Goal: Task Accomplishment & Management: Manage account settings

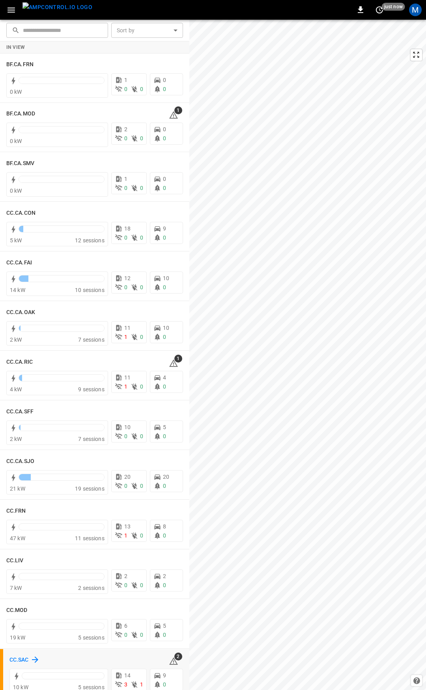
click at [28, 658] on h6 "CC.SAC" at bounding box center [18, 660] width 19 height 9
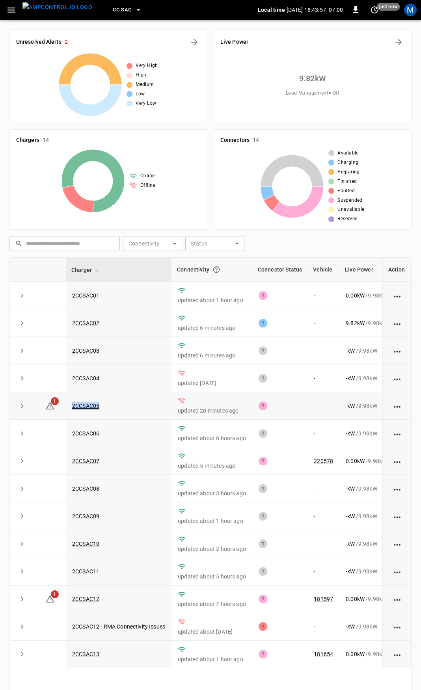
drag, startPoint x: 118, startPoint y: 408, endPoint x: 67, endPoint y: 408, distance: 50.9
click at [67, 408] on td "2CCSAC05" at bounding box center [119, 406] width 106 height 28
copy link "2CCSAC05"
click at [85, 405] on link "2CCSAC05" at bounding box center [86, 405] width 30 height 9
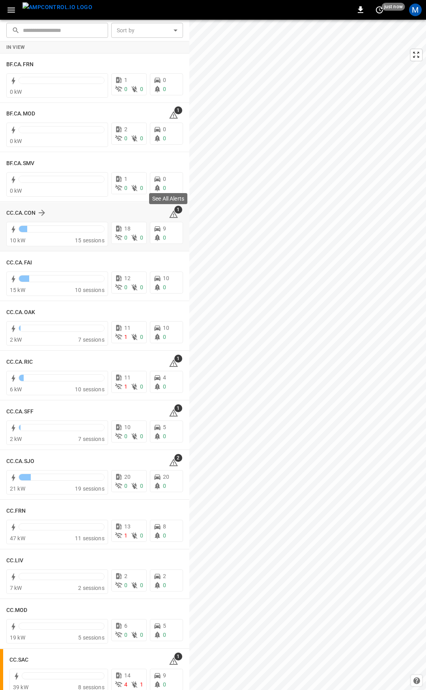
click at [173, 216] on icon at bounding box center [173, 215] width 1 height 3
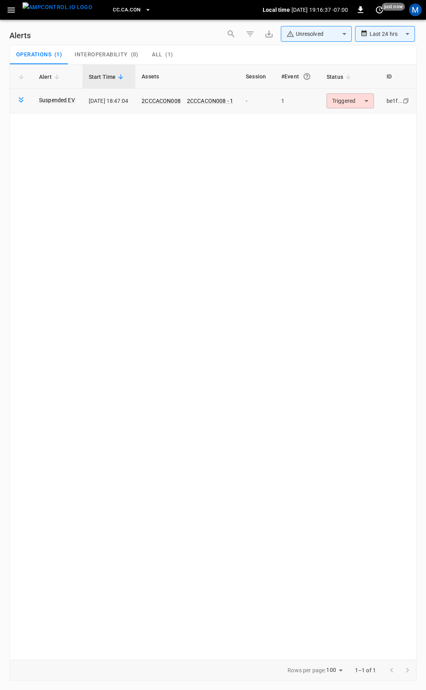
click at [353, 100] on body "**********" at bounding box center [213, 344] width 426 height 688
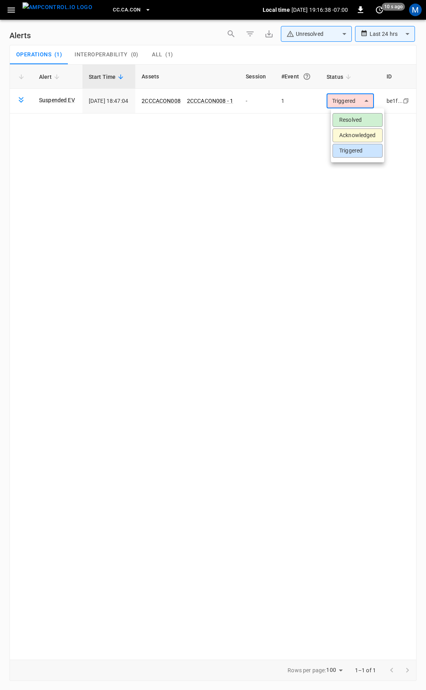
click at [364, 120] on li "Resolved" at bounding box center [357, 120] width 50 height 14
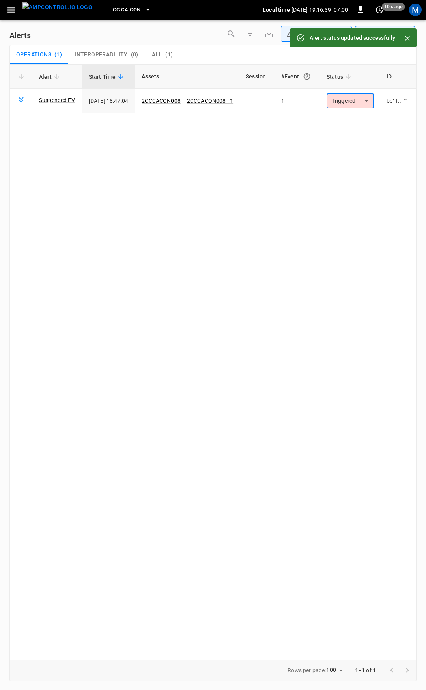
click at [13, 10] on icon "button" at bounding box center [10, 9] width 7 height 5
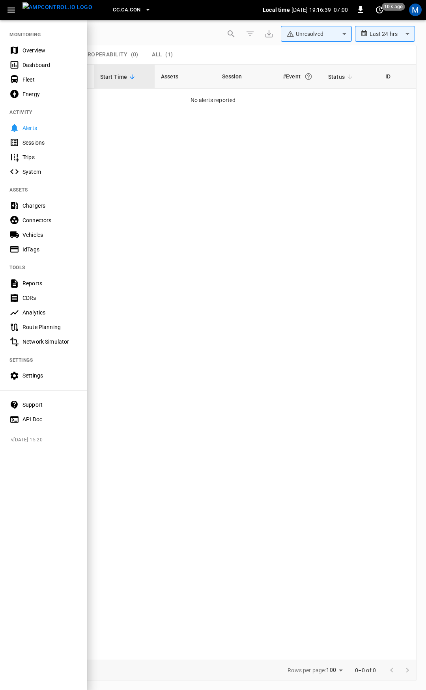
click at [50, 47] on div "Overview" at bounding box center [49, 51] width 55 height 8
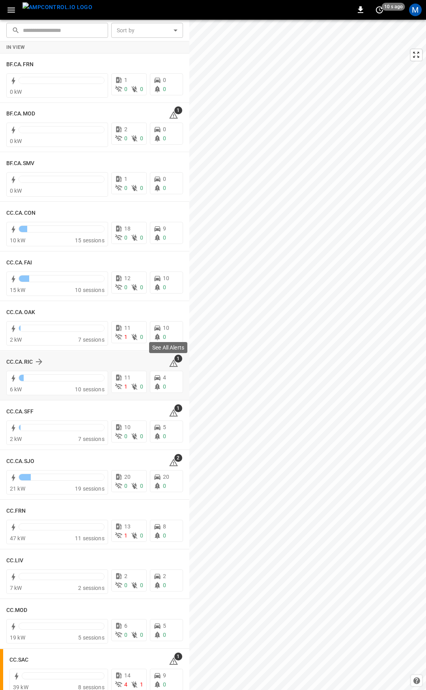
click at [173, 364] on icon at bounding box center [173, 363] width 9 height 9
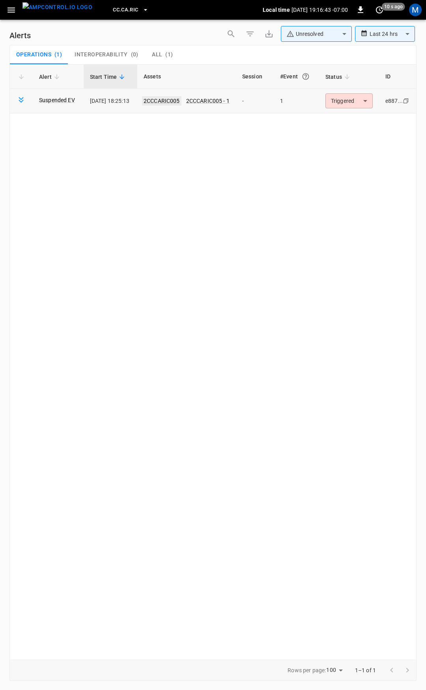
click at [155, 99] on link "2CCCARIC005" at bounding box center [161, 100] width 39 height 9
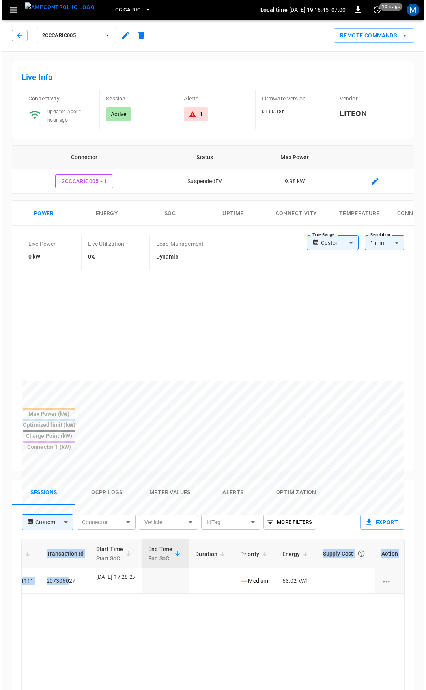
scroll to position [0, 206]
drag, startPoint x: 268, startPoint y: 558, endPoint x: 425, endPoint y: 580, distance: 158.8
click at [421, 580] on html "CC.CA.RIC Local time 2025-09-15 19:16:45 -07:00 0 10 s ago M 2CCCARIC005 Remote…" at bounding box center [210, 526] width 421 height 1053
drag, startPoint x: 259, startPoint y: 636, endPoint x: 212, endPoint y: 432, distance: 209.7
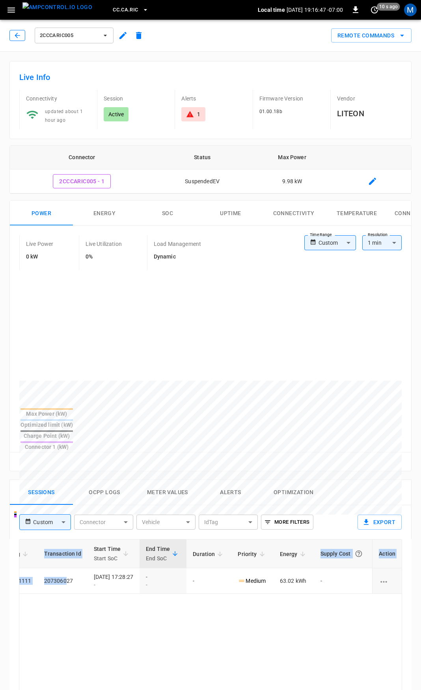
click at [20, 35] on icon "button" at bounding box center [17, 36] width 8 height 8
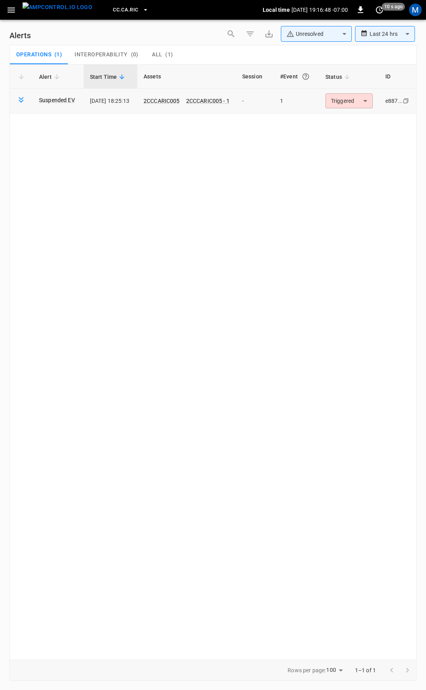
click at [358, 100] on body "**********" at bounding box center [213, 344] width 426 height 688
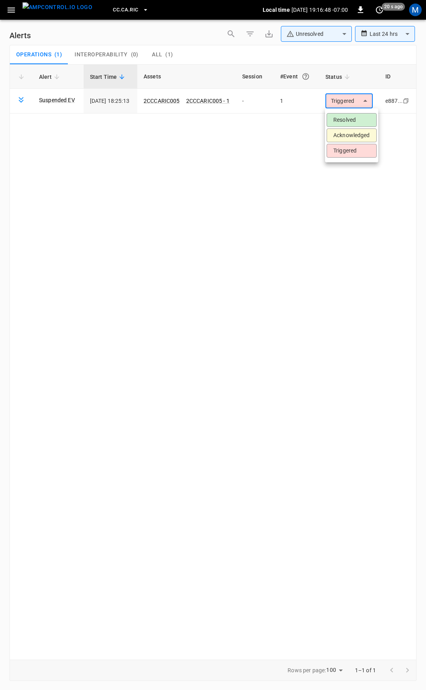
click at [356, 123] on li "Resolved" at bounding box center [351, 120] width 50 height 14
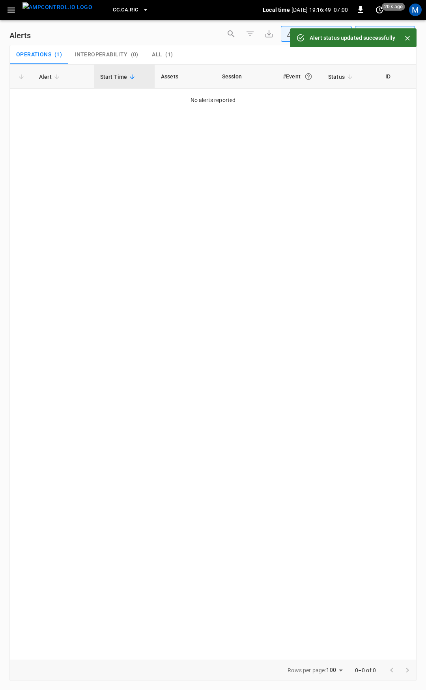
click at [11, 10] on icon "button" at bounding box center [10, 9] width 7 height 5
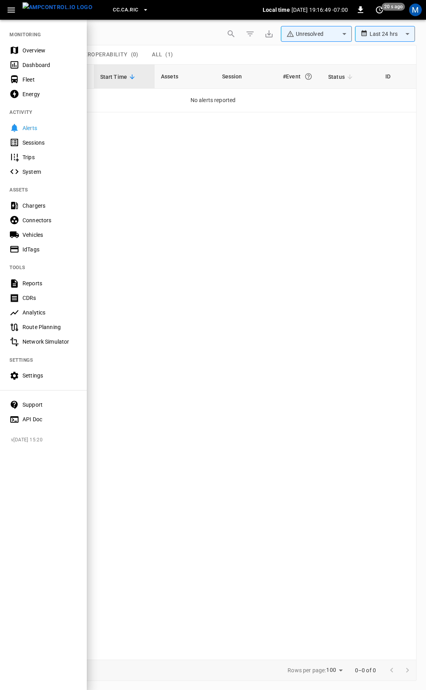
click at [28, 54] on div "Overview" at bounding box center [49, 51] width 55 height 8
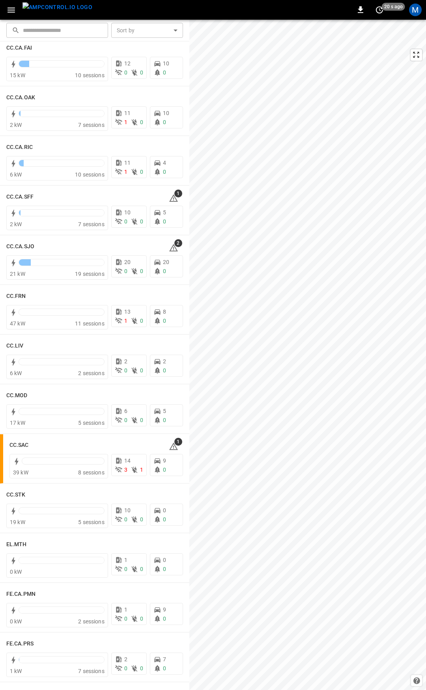
scroll to position [233, 0]
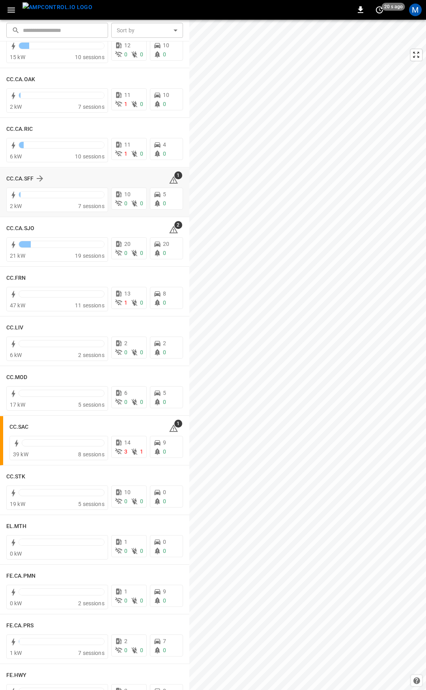
click at [171, 185] on div "CC.CA.SFF 1" at bounding box center [94, 178] width 177 height 15
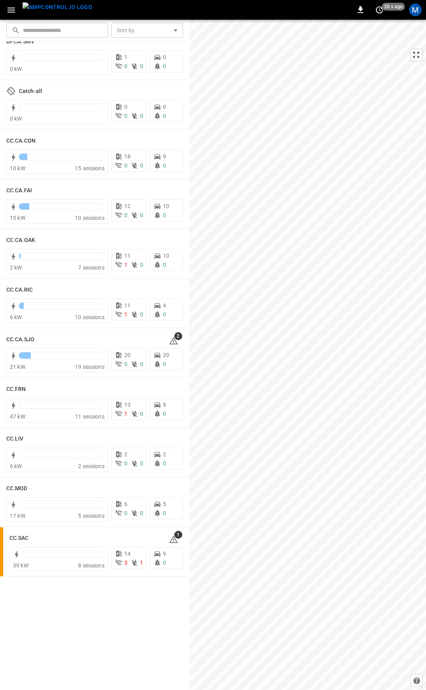
scroll to position [0, 0]
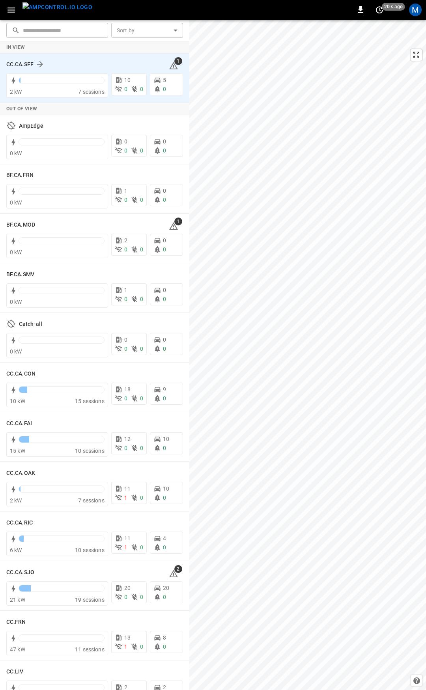
click at [171, 67] on icon at bounding box center [173, 65] width 9 height 7
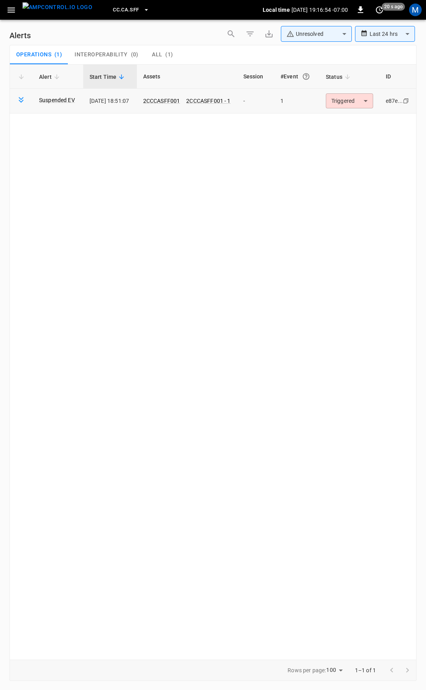
click at [347, 95] on body "**********" at bounding box center [213, 344] width 426 height 688
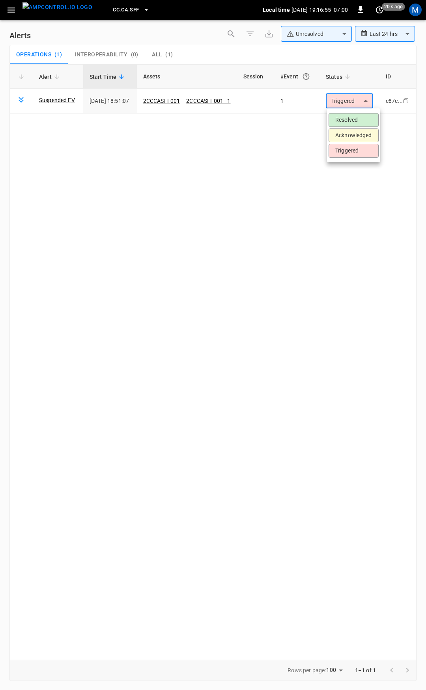
click at [345, 108] on div at bounding box center [213, 345] width 426 height 690
click at [343, 116] on li "Resolved" at bounding box center [353, 115] width 37 height 8
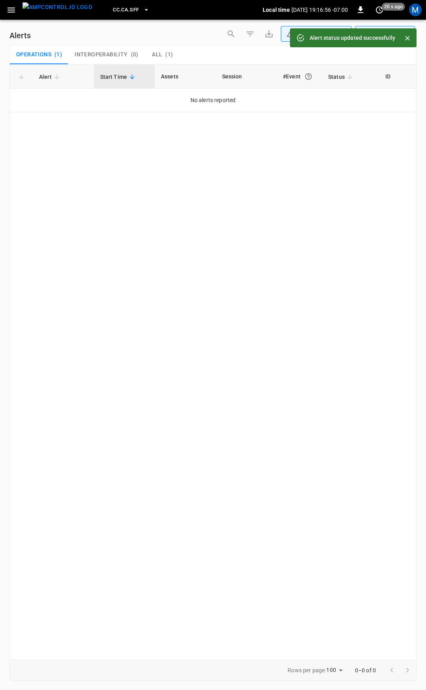
click at [11, 11] on icon "button" at bounding box center [11, 10] width 10 height 10
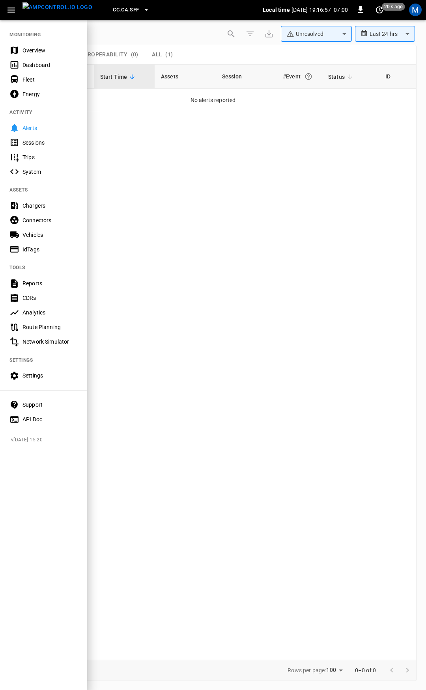
click at [37, 52] on div "Overview" at bounding box center [49, 51] width 55 height 8
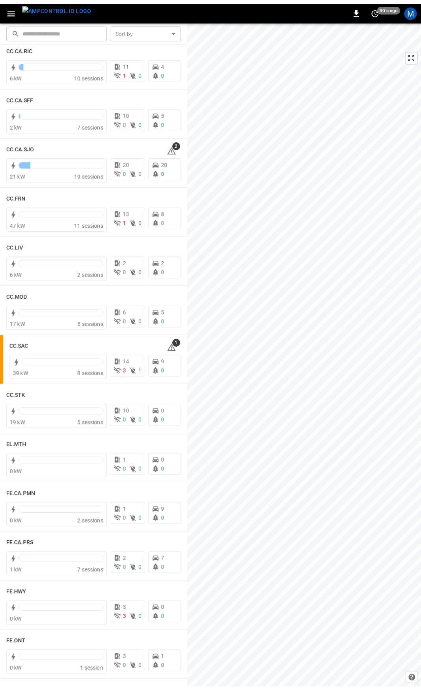
scroll to position [317, 0]
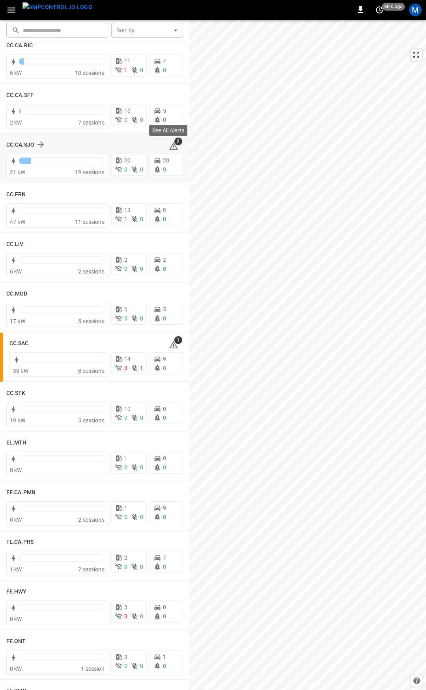
click at [171, 148] on icon at bounding box center [173, 146] width 9 height 9
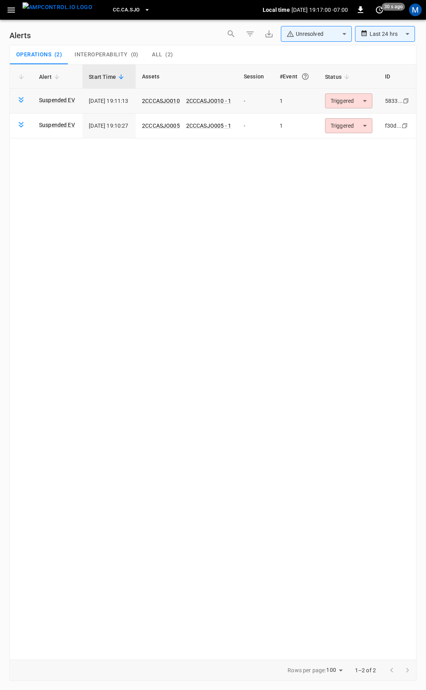
click at [349, 100] on body "**********" at bounding box center [213, 344] width 426 height 688
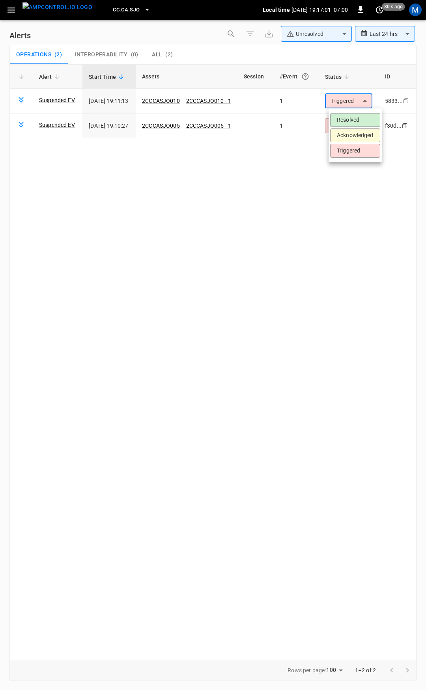
click at [349, 117] on li "Resolved" at bounding box center [355, 120] width 50 height 14
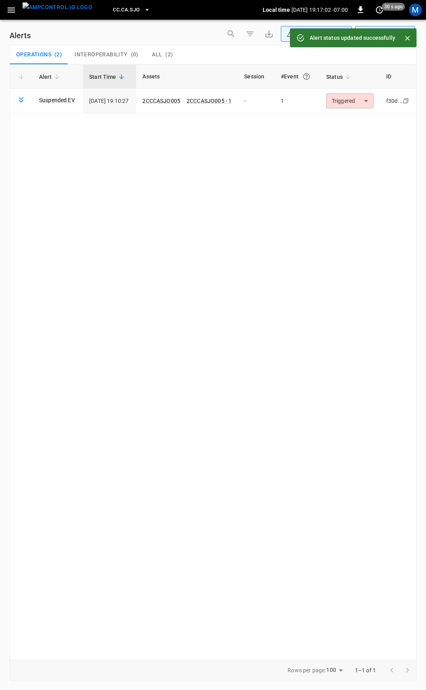
click at [349, 108] on td "Triggered ********* ​" at bounding box center [350, 101] width 60 height 25
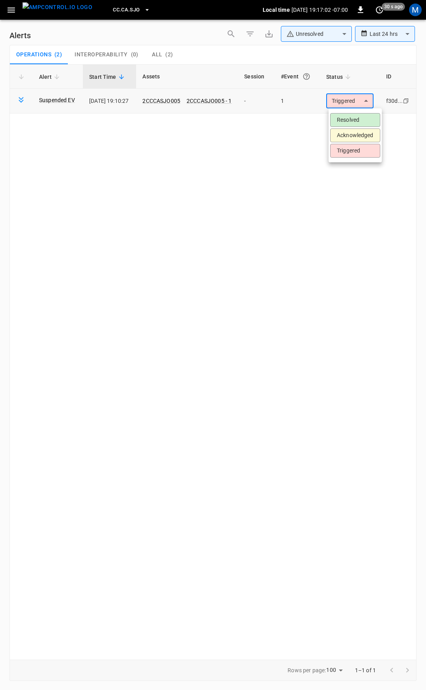
click at [350, 102] on body "**********" at bounding box center [213, 344] width 426 height 688
click at [350, 116] on li "Resolved" at bounding box center [355, 120] width 50 height 14
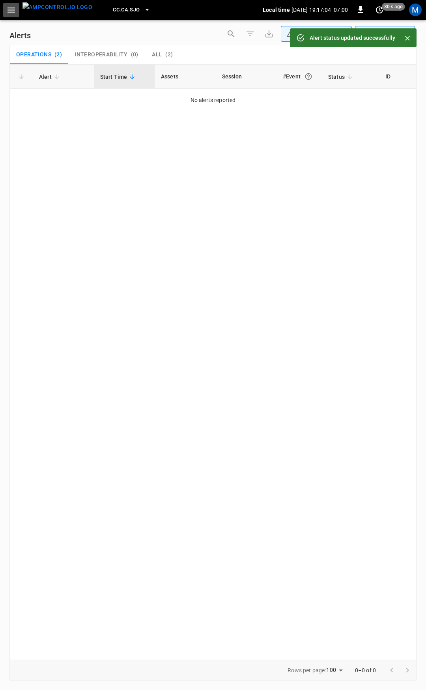
drag, startPoint x: 17, startPoint y: 9, endPoint x: 17, endPoint y: 18, distance: 8.7
click at [17, 10] on button "button" at bounding box center [11, 10] width 16 height 15
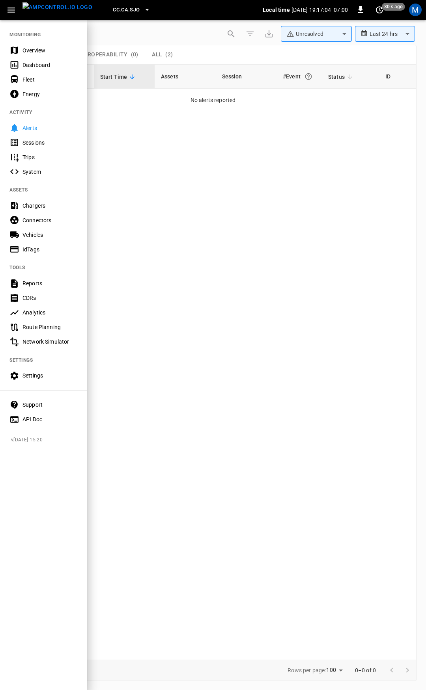
click at [46, 47] on div "Overview" at bounding box center [49, 51] width 55 height 8
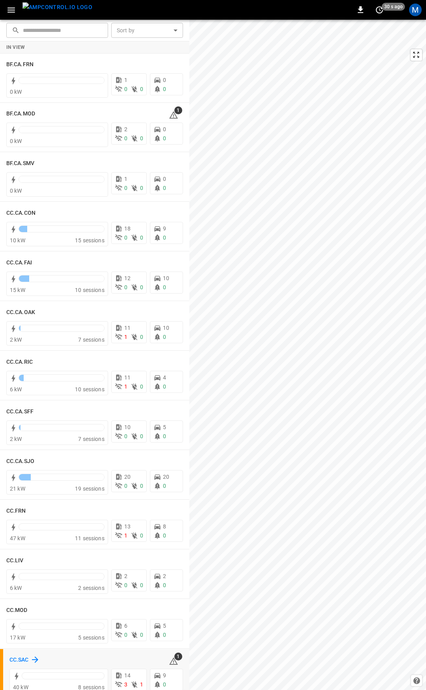
click at [20, 662] on h6 "CC.SAC" at bounding box center [18, 660] width 19 height 9
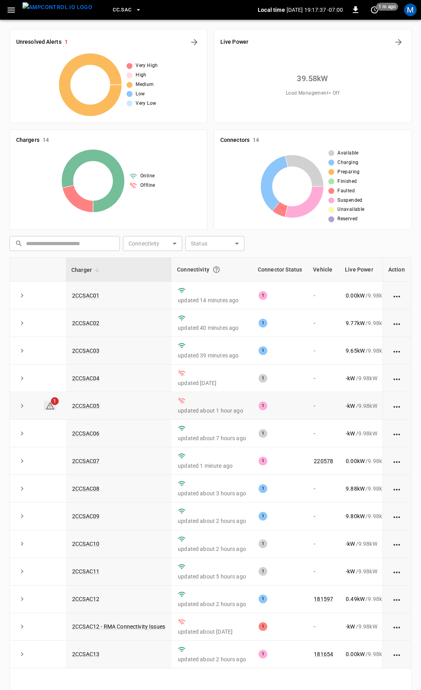
click at [49, 410] on icon at bounding box center [49, 405] width 9 height 9
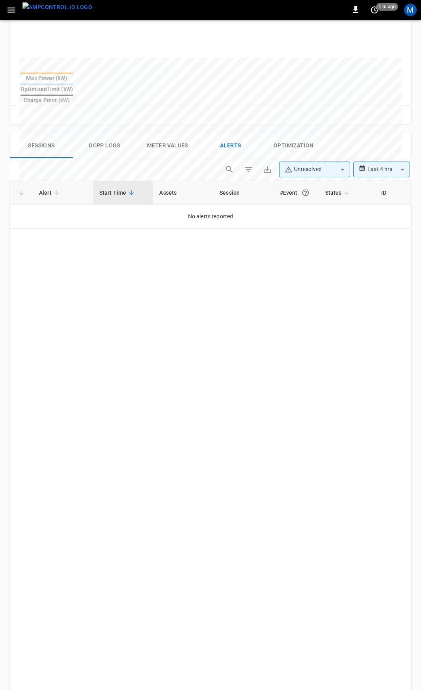
scroll to position [336, 0]
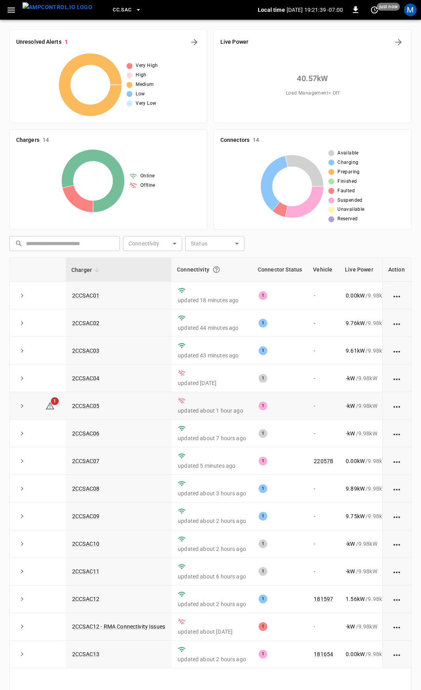
click at [93, 415] on td "2CCSAC05" at bounding box center [119, 406] width 106 height 28
click at [91, 406] on link "2CCSAC05" at bounding box center [86, 405] width 30 height 9
